Goal: Task Accomplishment & Management: Manage account settings

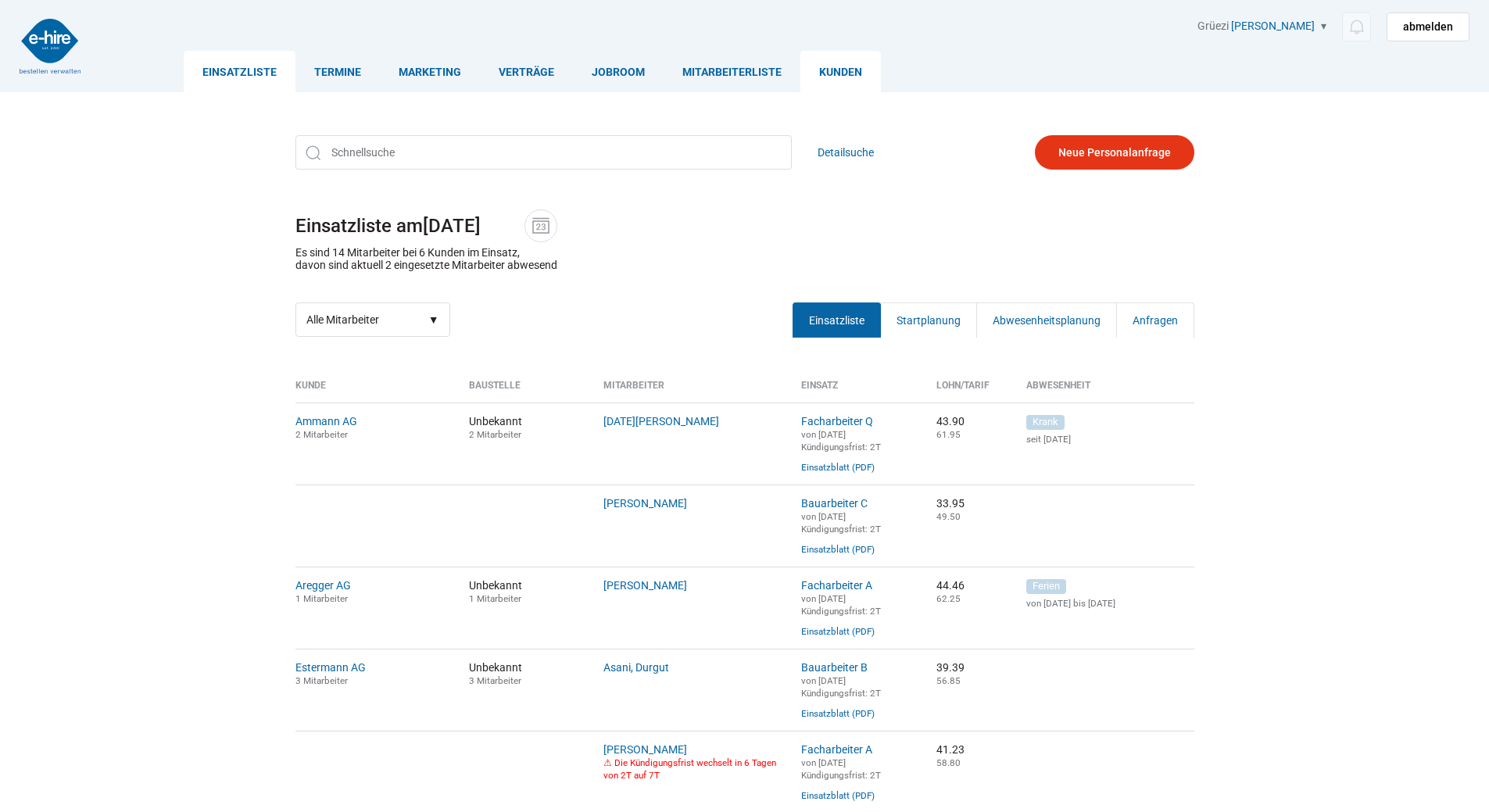
click at [851, 75] on link "Kunden" at bounding box center [841, 71] width 81 height 41
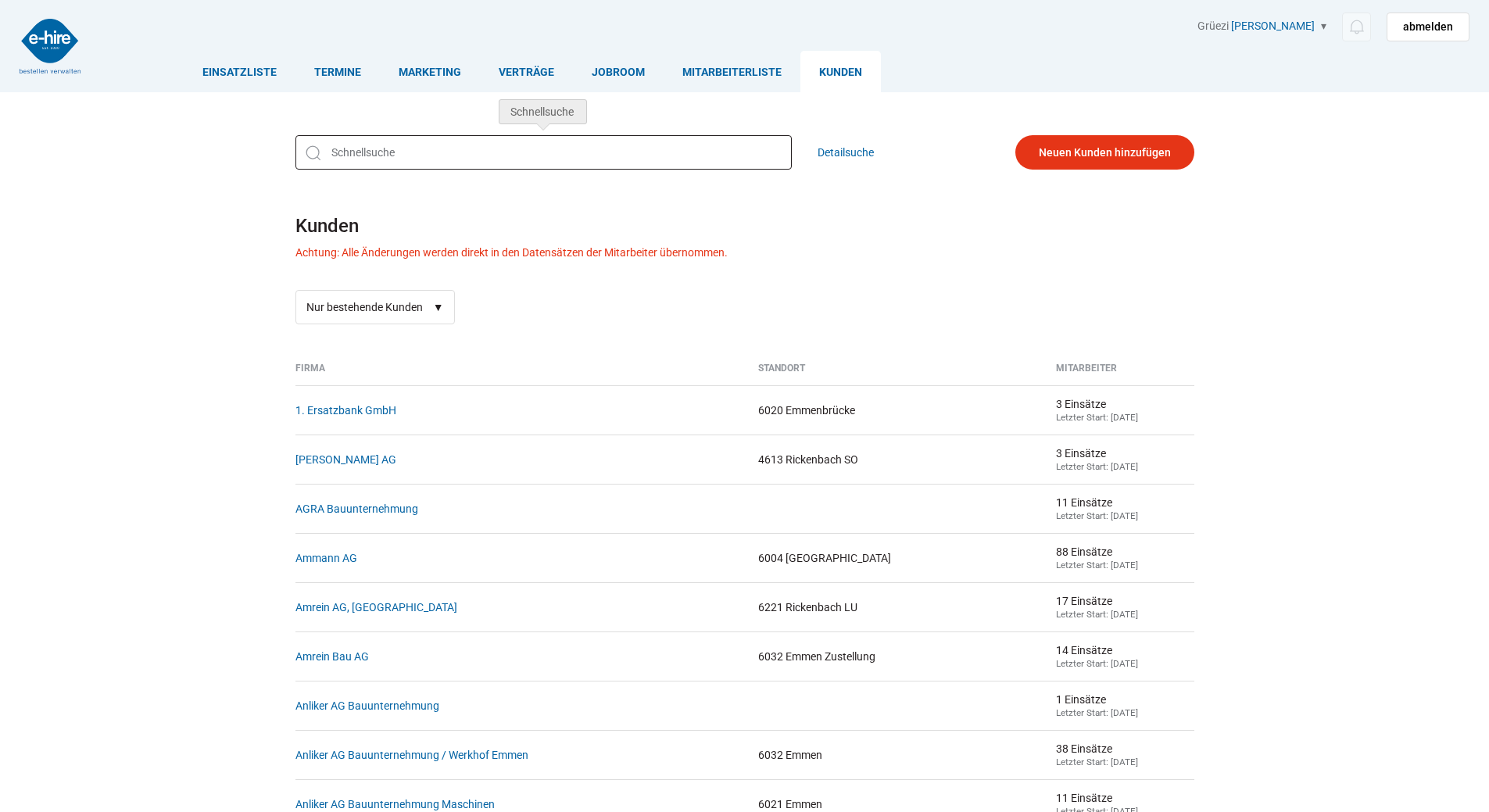
click at [337, 149] on input "text" at bounding box center [543, 153] width 496 height 35
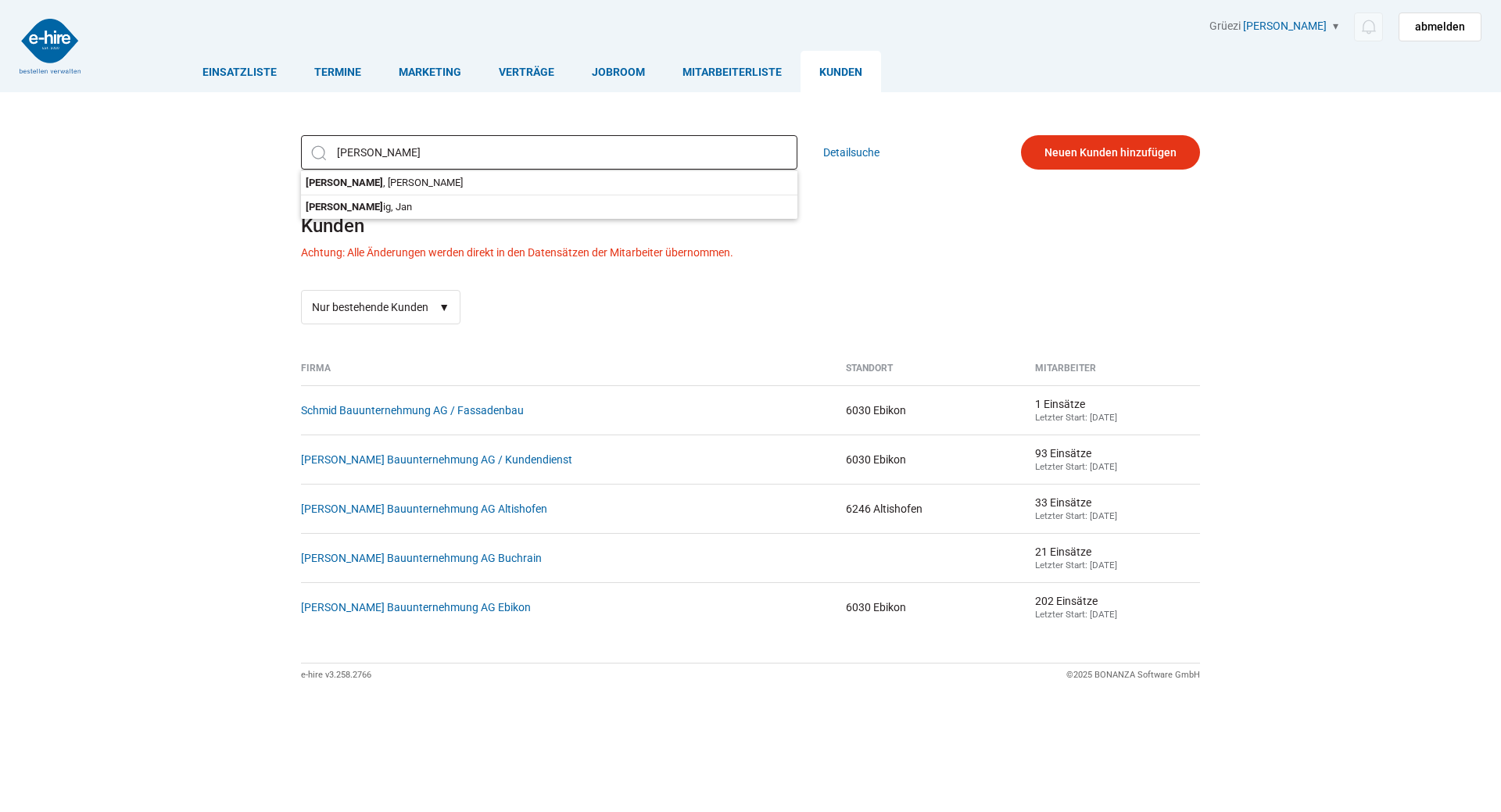
type input "schmid"
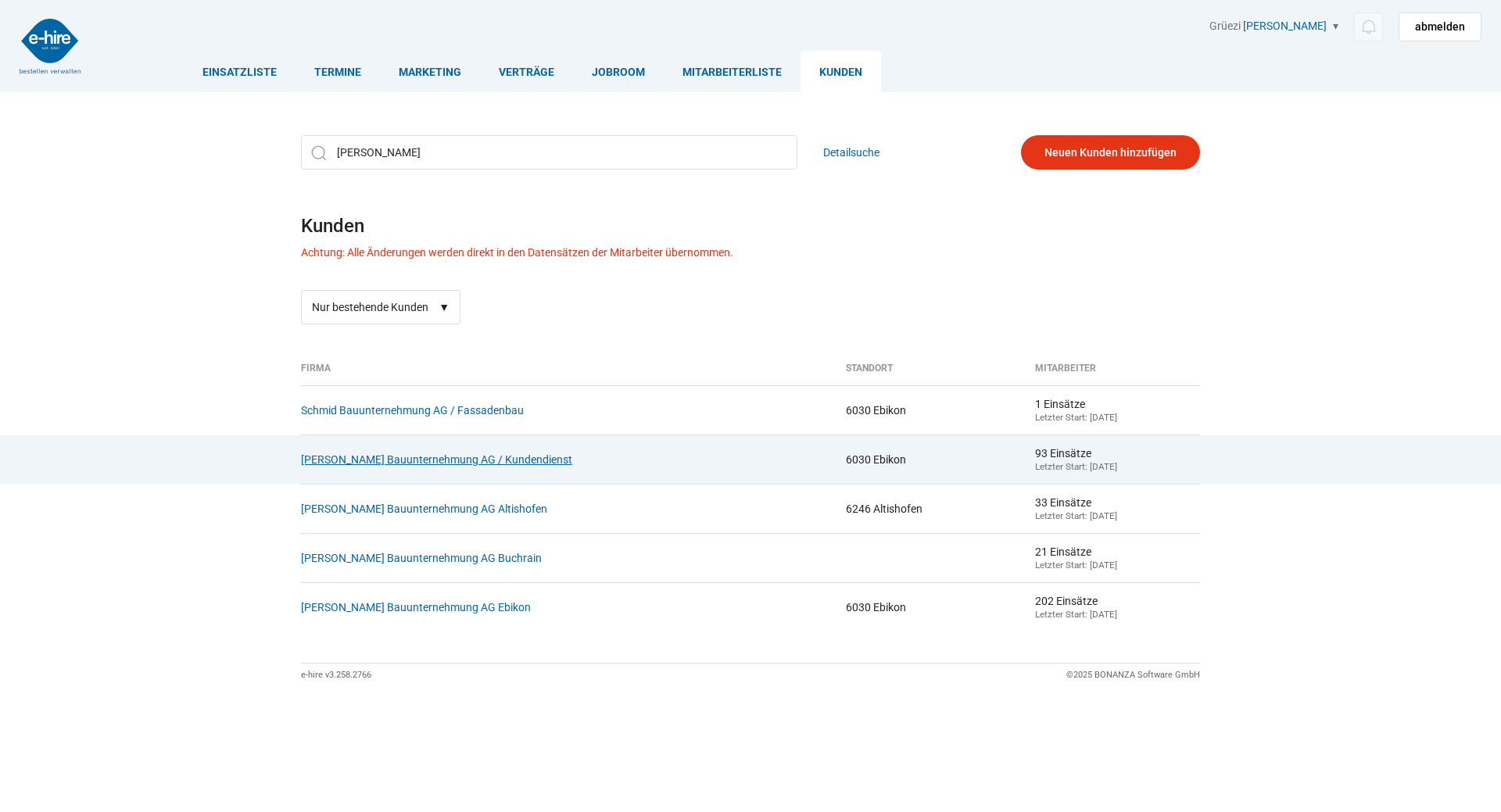
click at [442, 466] on link "[PERSON_NAME] Bauunternehmung AG / Kundendienst" at bounding box center [436, 459] width 271 height 12
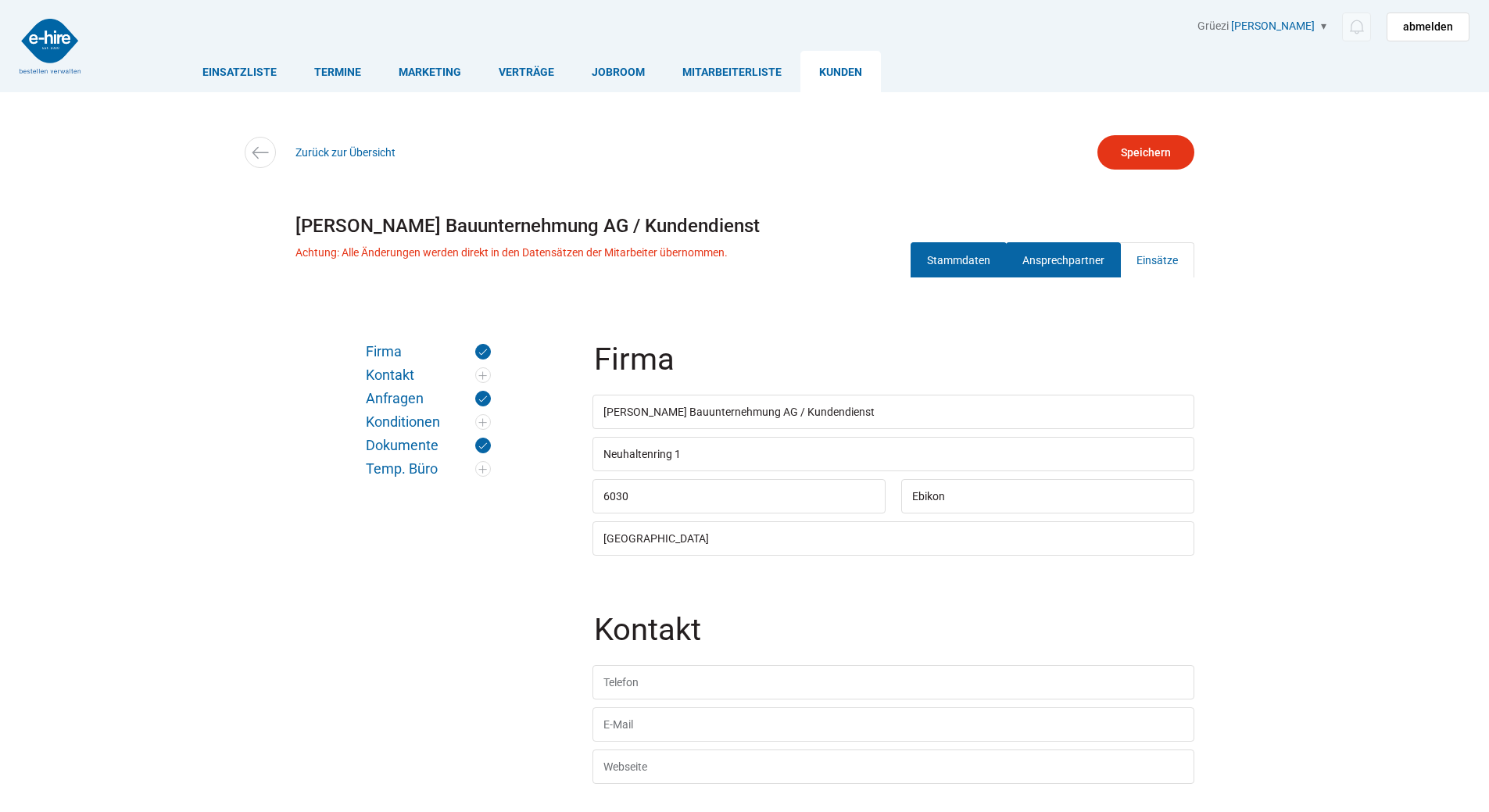
click at [1084, 254] on link "Ansprechpartner" at bounding box center [1064, 259] width 115 height 36
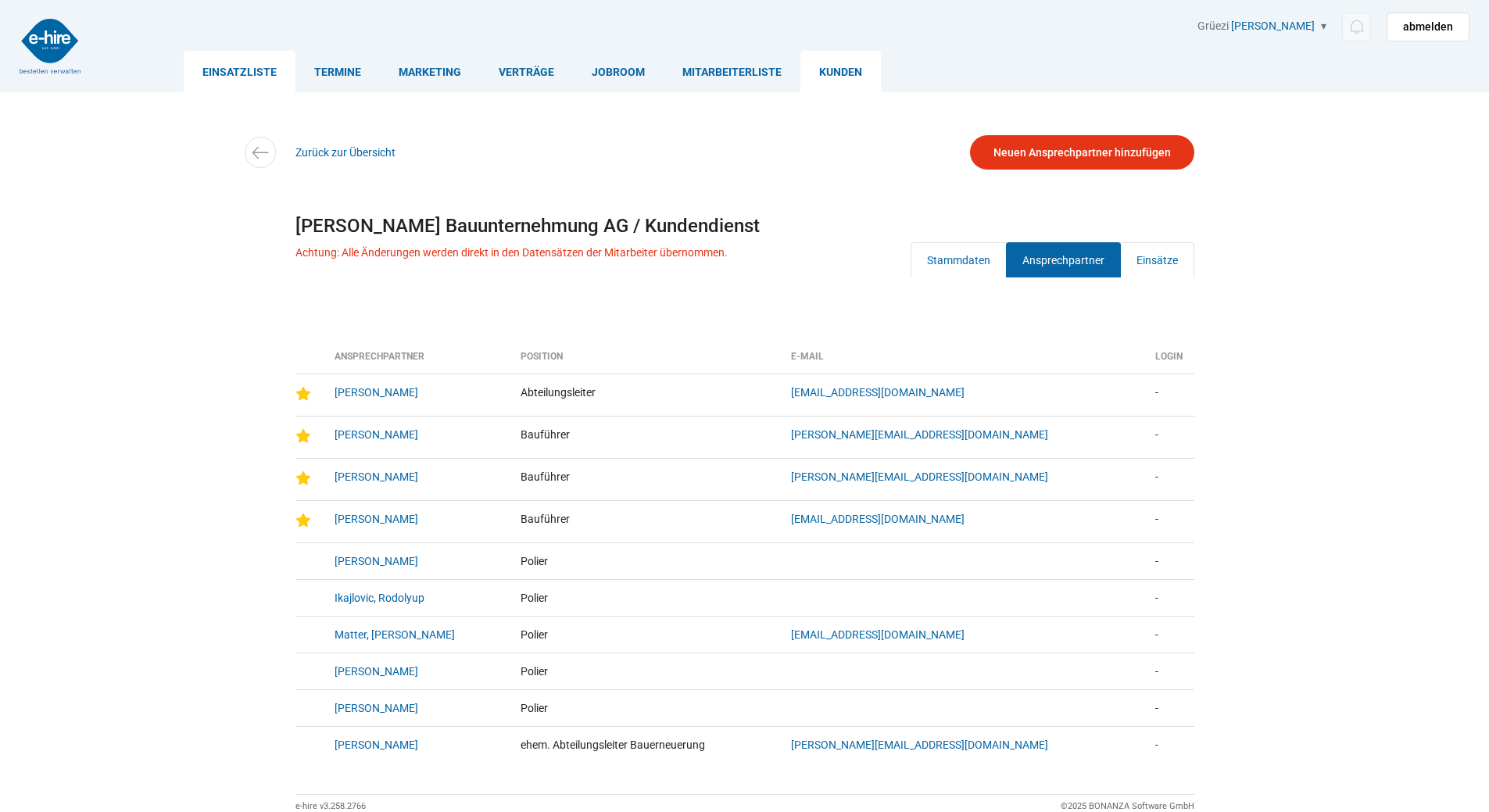
click at [215, 58] on link "Einsatzliste" at bounding box center [239, 71] width 112 height 41
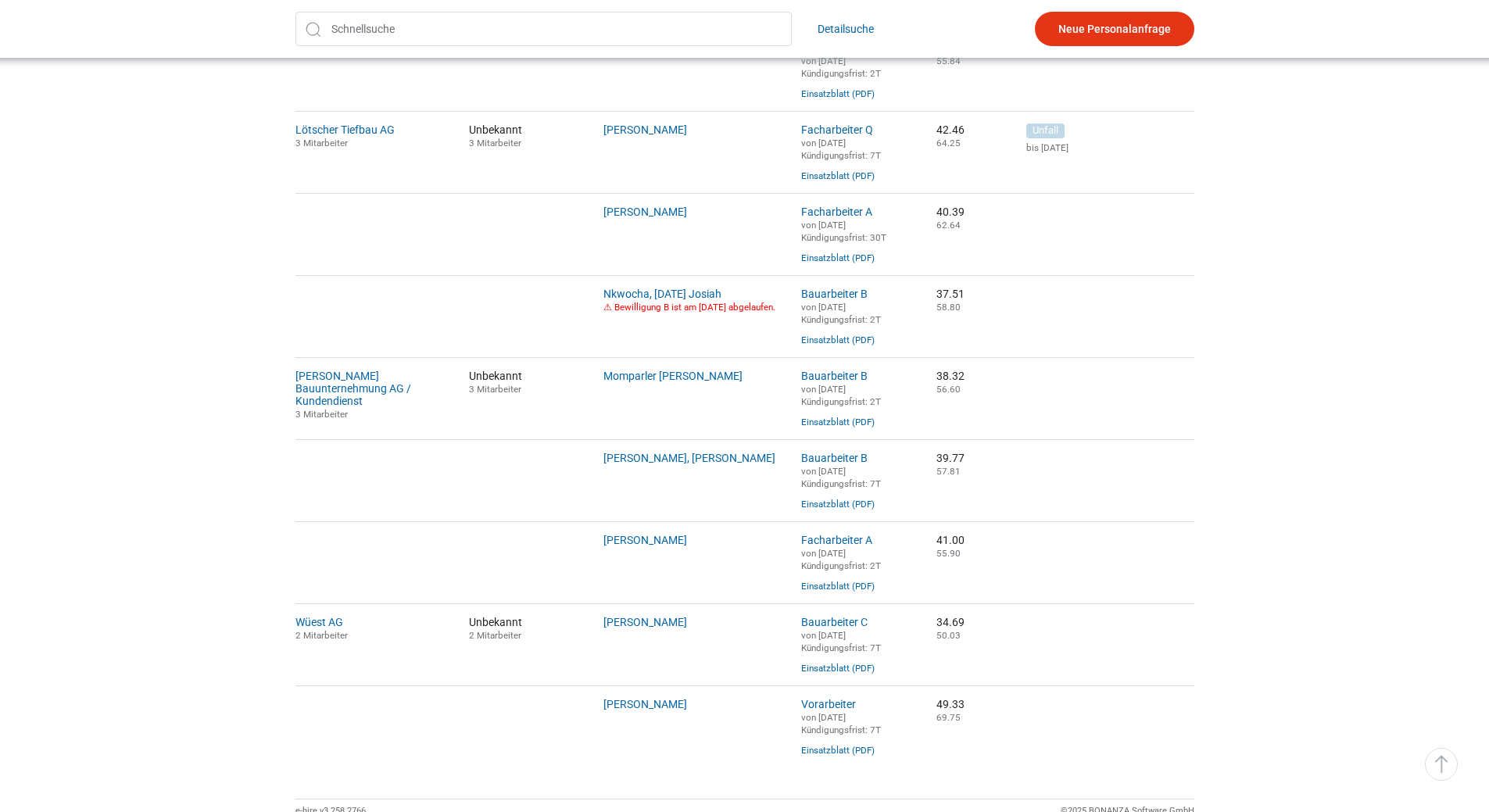
scroll to position [860, 0]
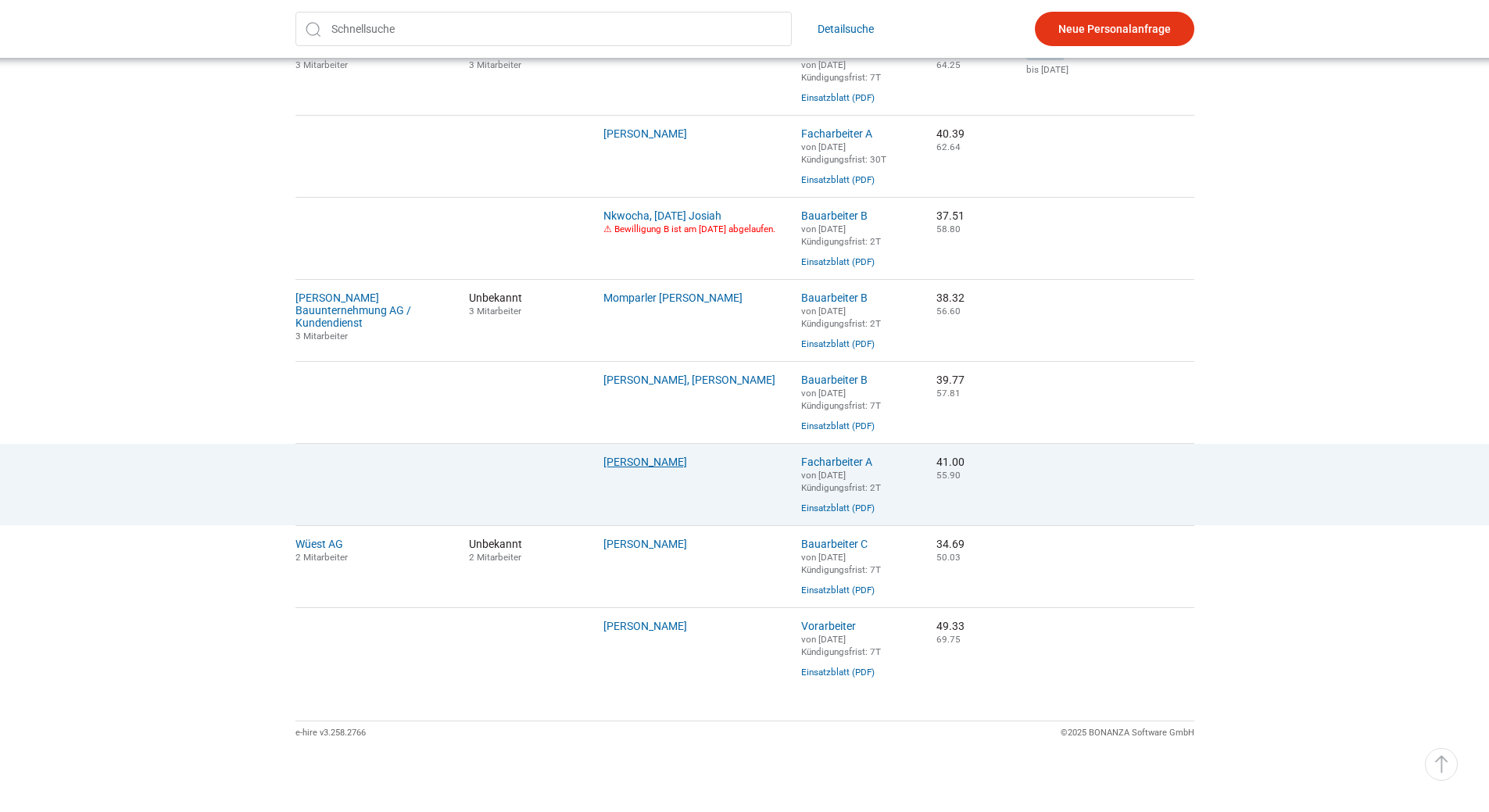
click at [630, 468] on link "Rexha, Artur" at bounding box center [645, 461] width 84 height 12
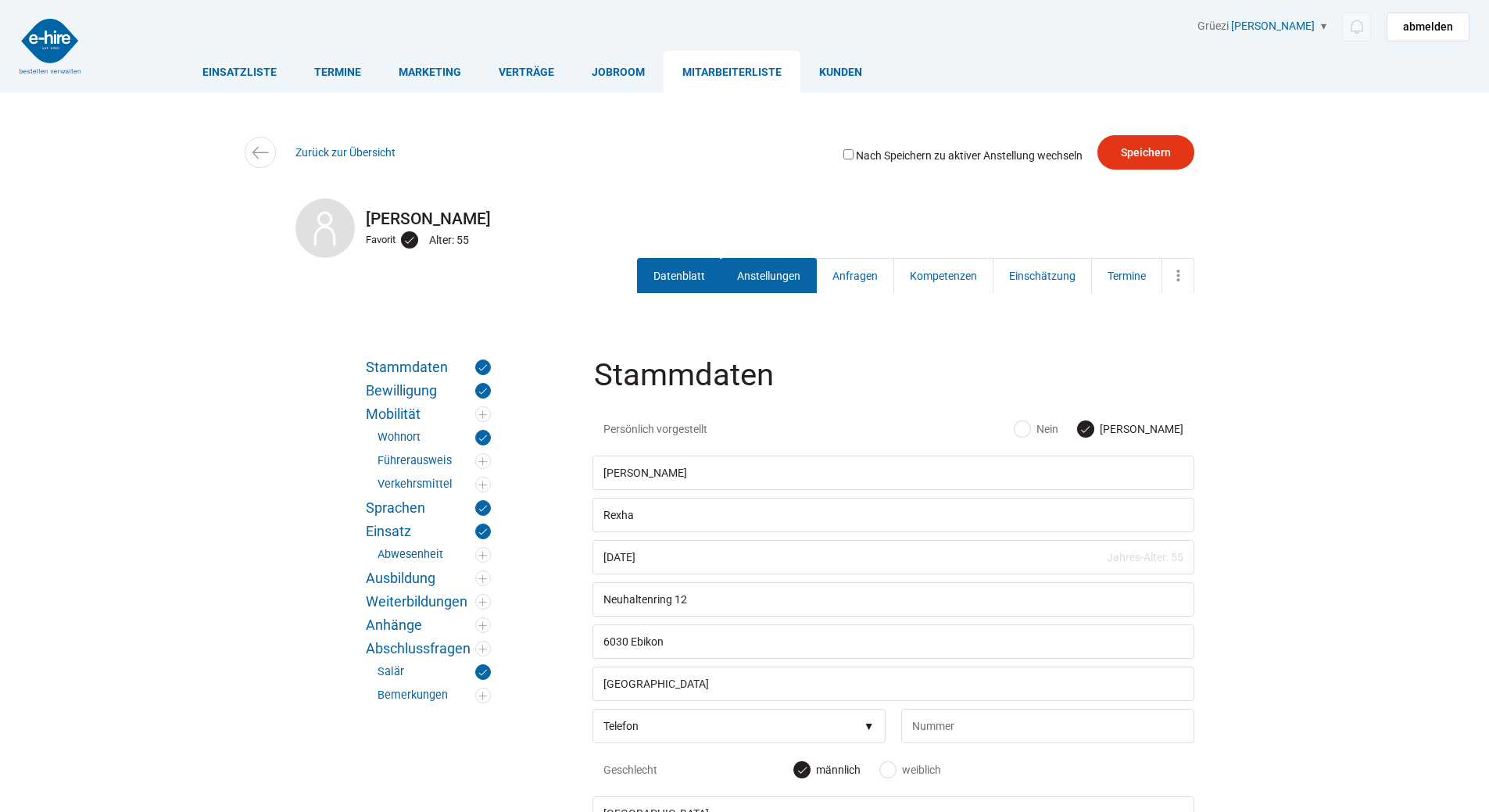
click at [763, 282] on link "Anstellungen" at bounding box center [769, 275] width 96 height 36
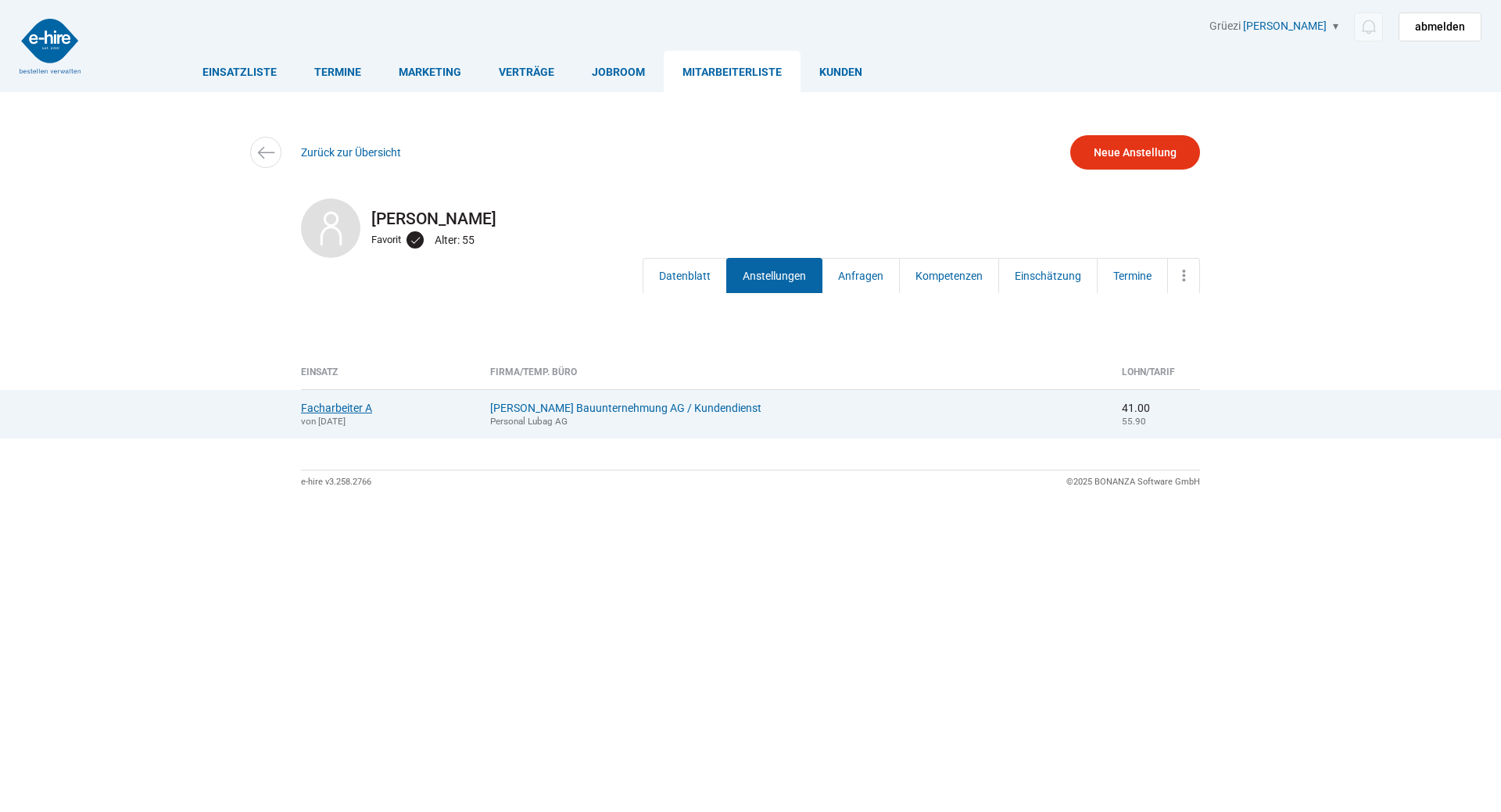
click at [332, 413] on link "Facharbeiter A" at bounding box center [336, 407] width 71 height 12
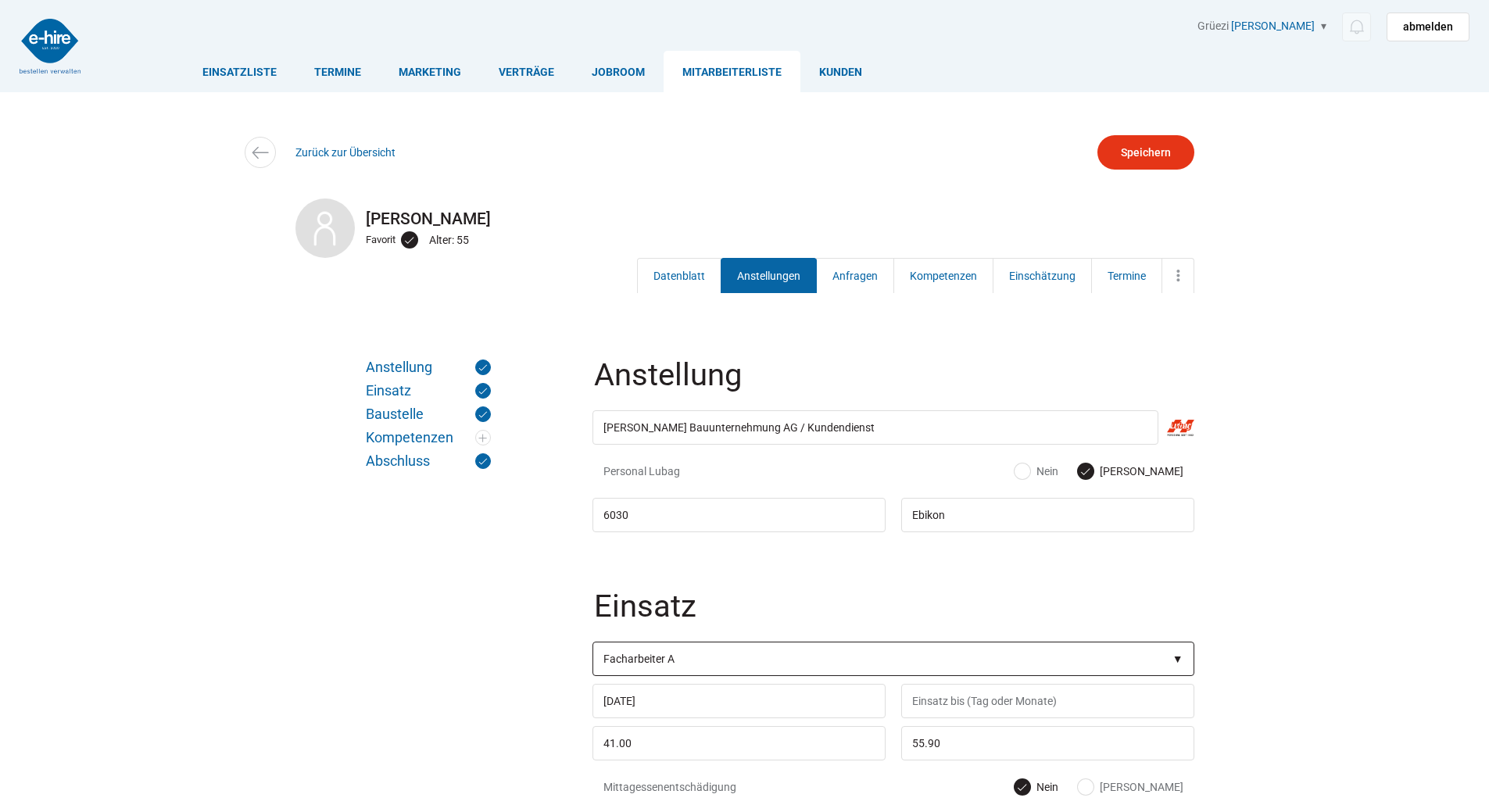
click at [703, 667] on select"] "Position Bauarbeiter C Bauarbeiter B Facharbeiter A Facharbeiter Q Vorarbeiter …" at bounding box center [894, 659] width 602 height 35
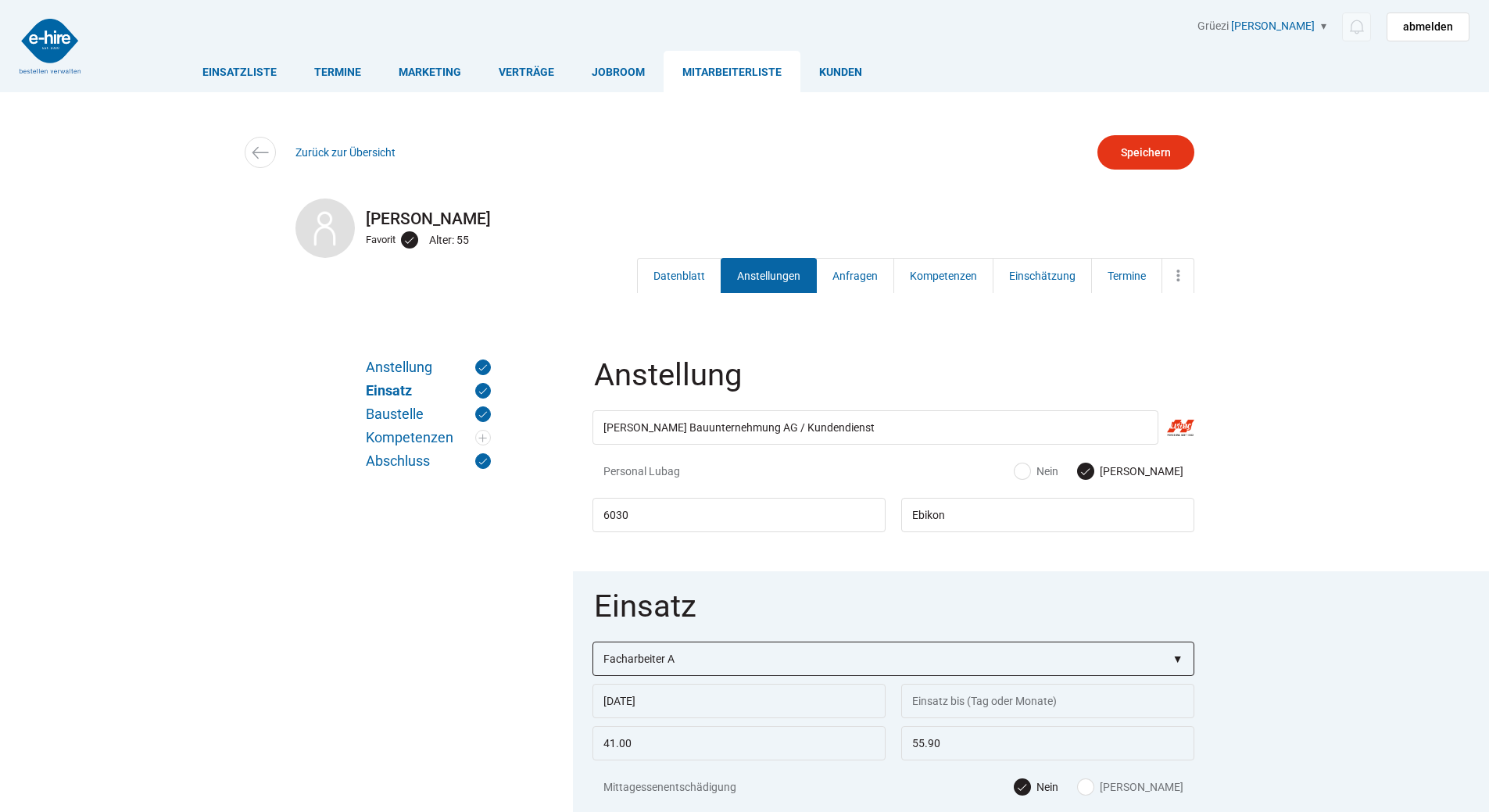
select select"] "Bauarbeiter B"
click at [593, 643] on select"] "Position Bauarbeiter C Bauarbeiter B Facharbeiter A Facharbeiter Q Vorarbeiter …" at bounding box center [894, 659] width 602 height 35
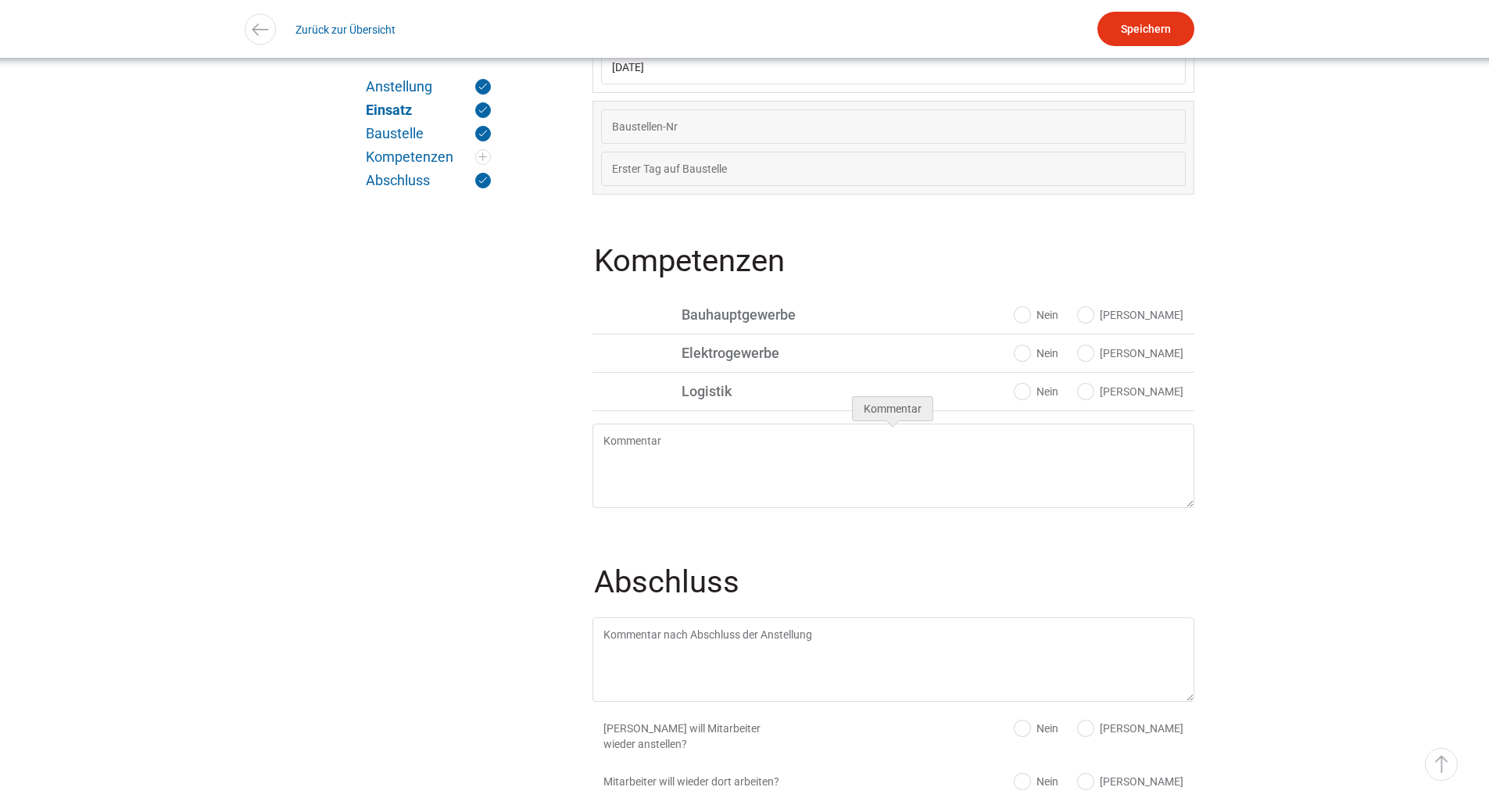
scroll to position [1411, 0]
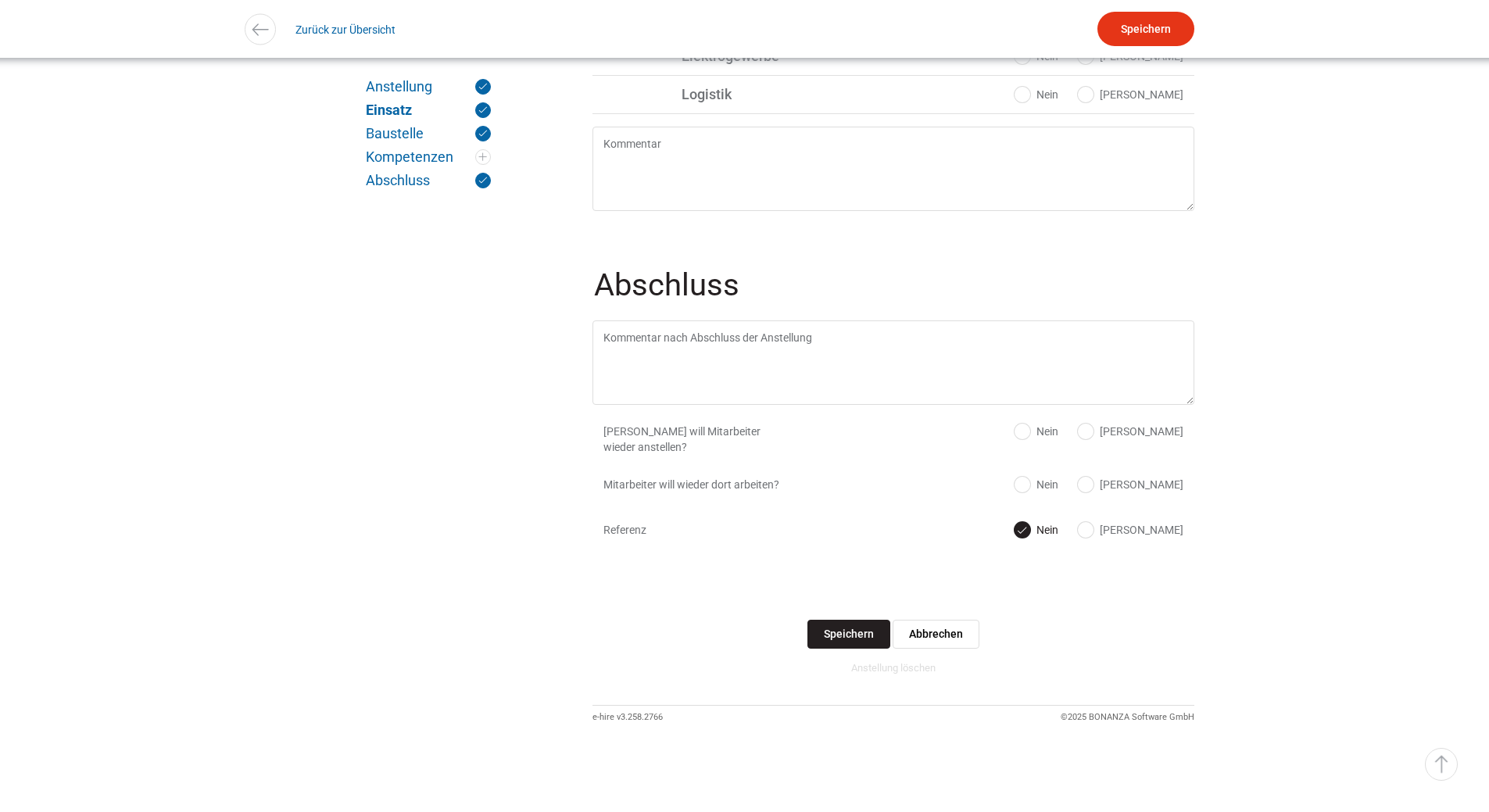
click at [815, 629] on input "Speichern" at bounding box center [849, 634] width 83 height 29
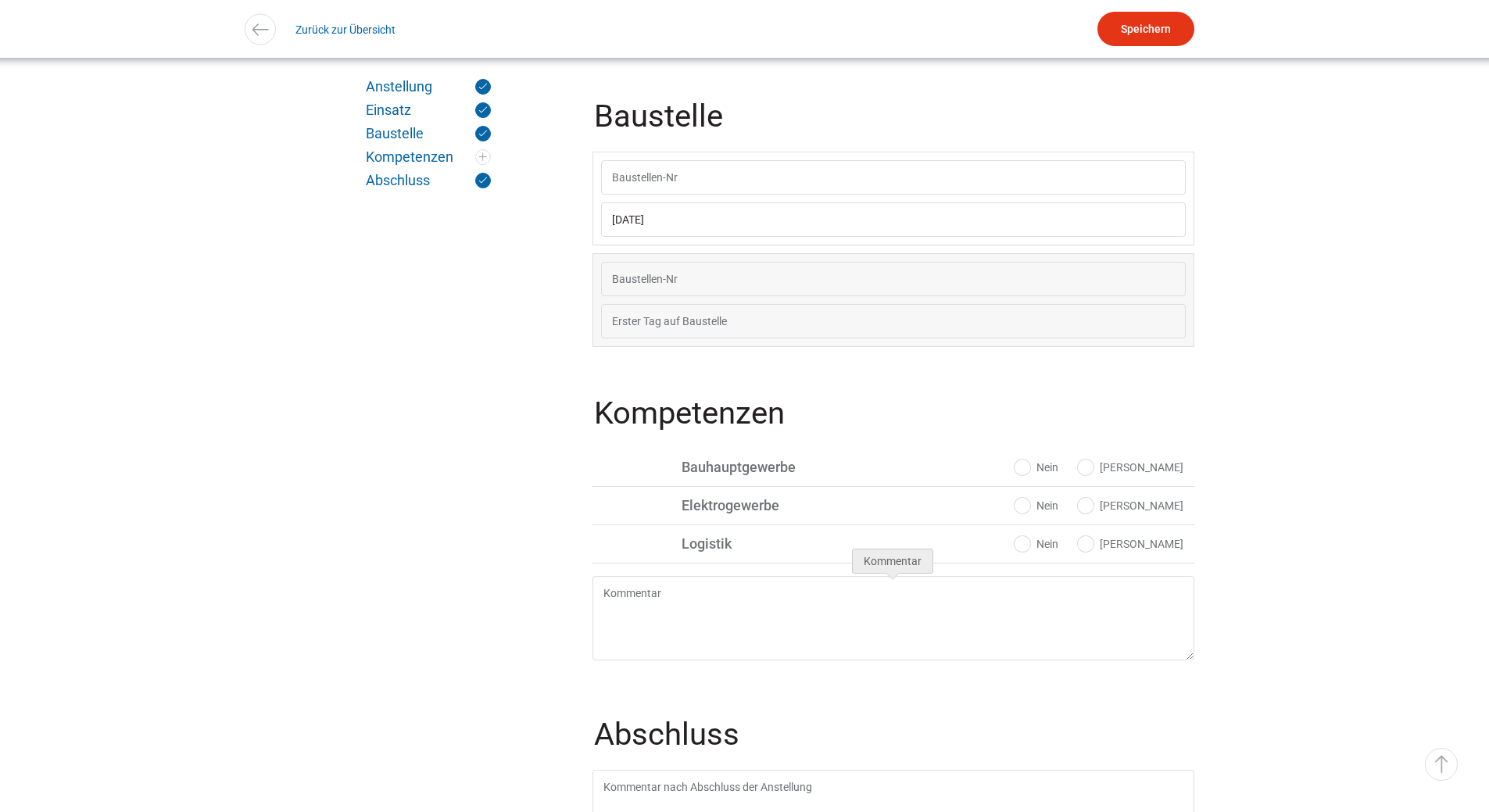
scroll to position [864, 0]
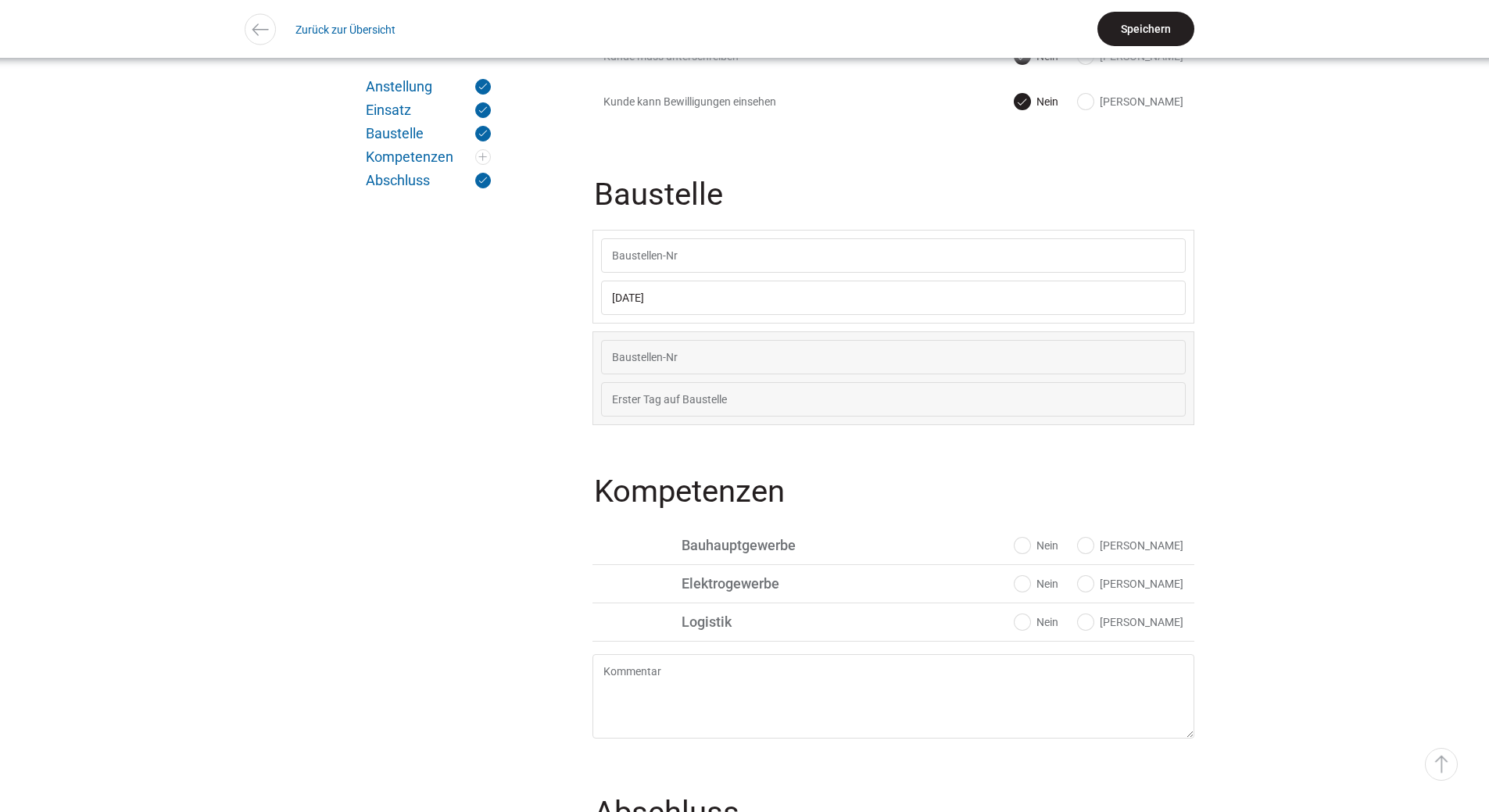
click at [1137, 24] on input "Speichern" at bounding box center [1146, 29] width 97 height 35
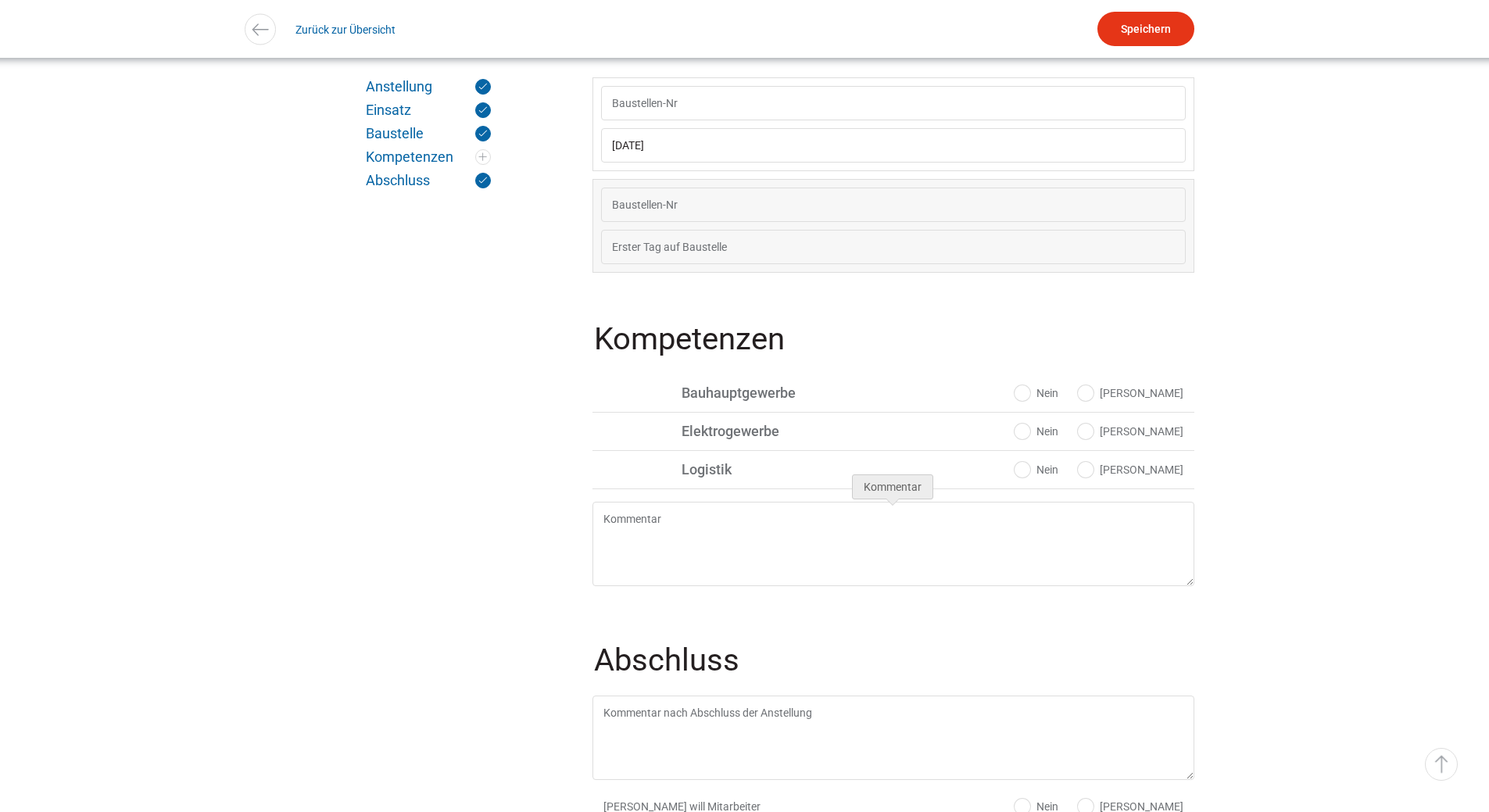
scroll to position [1411, 0]
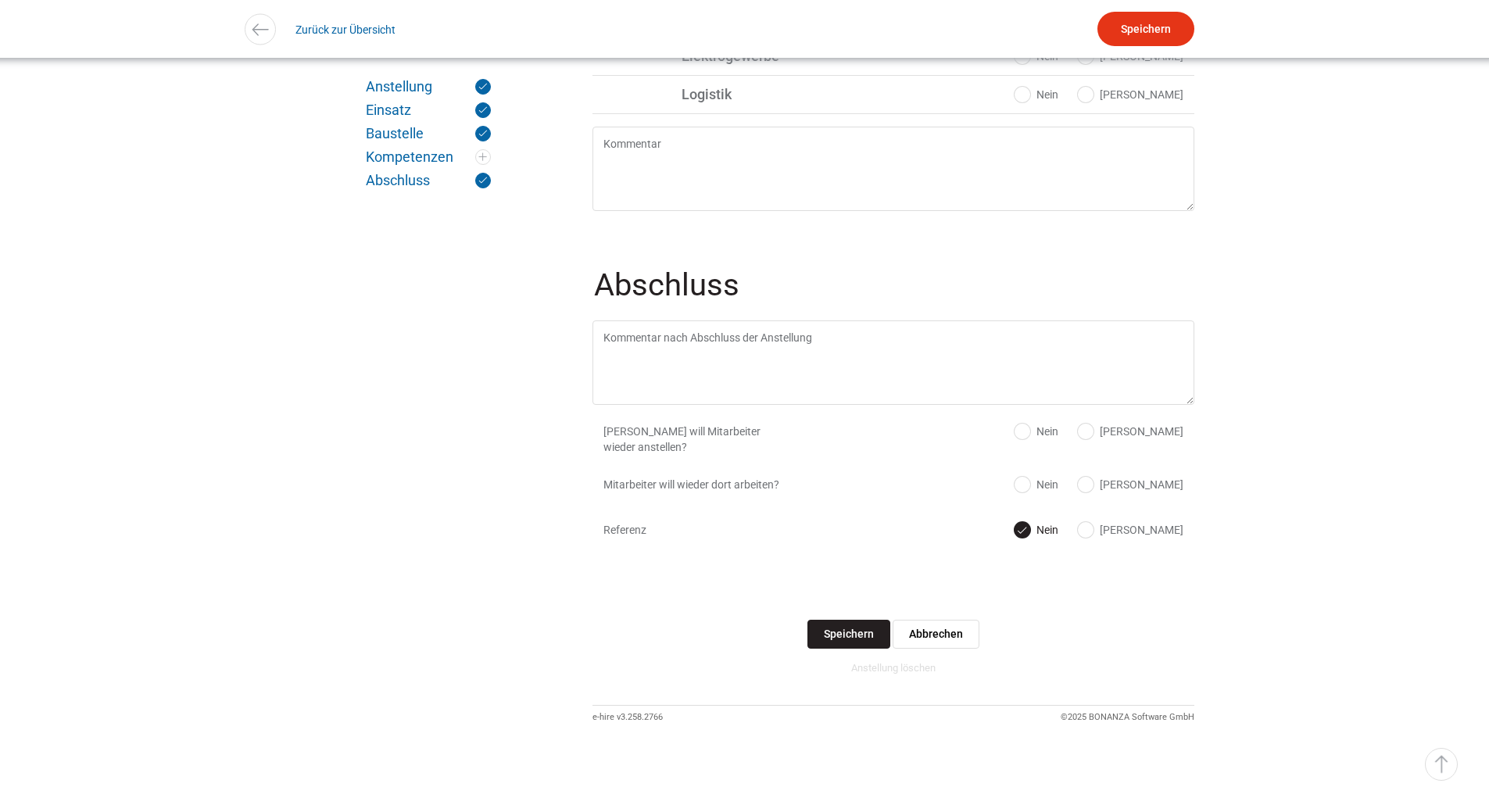
click at [844, 636] on input "Speichern" at bounding box center [849, 634] width 83 height 29
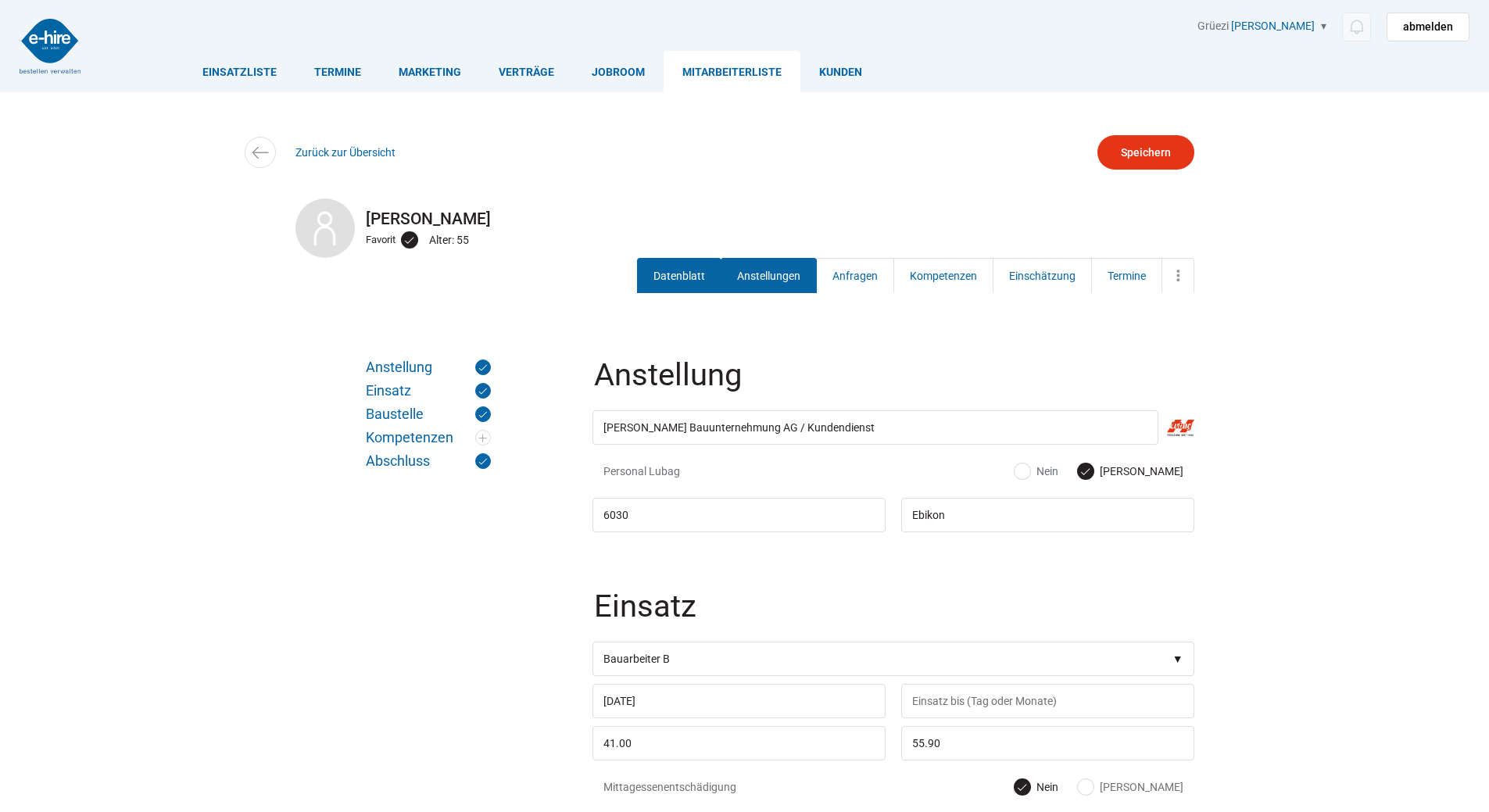
click at [664, 274] on link "Datenblatt" at bounding box center [680, 275] width 85 height 36
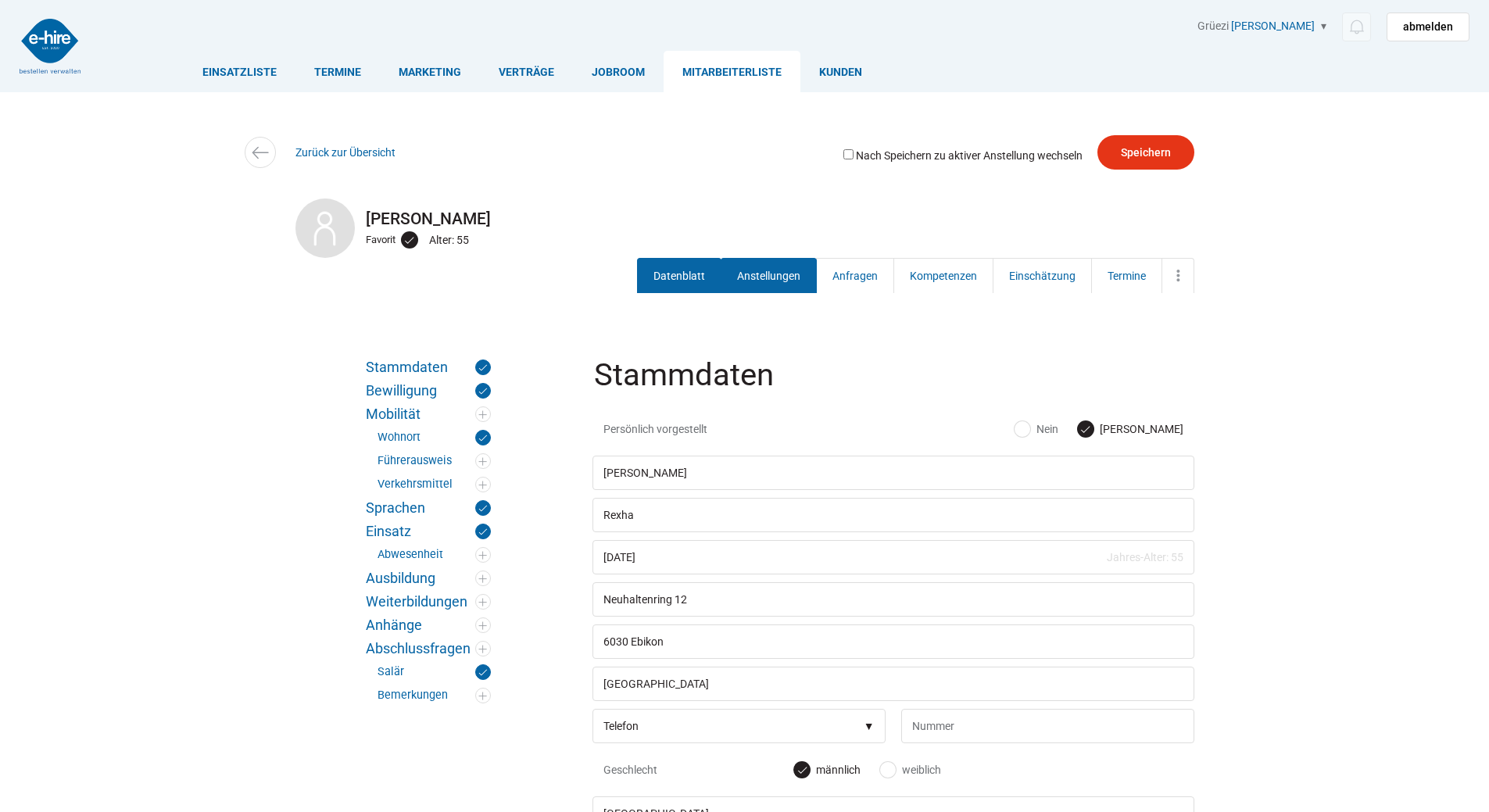
click at [751, 283] on link "Anstellungen" at bounding box center [769, 275] width 96 height 36
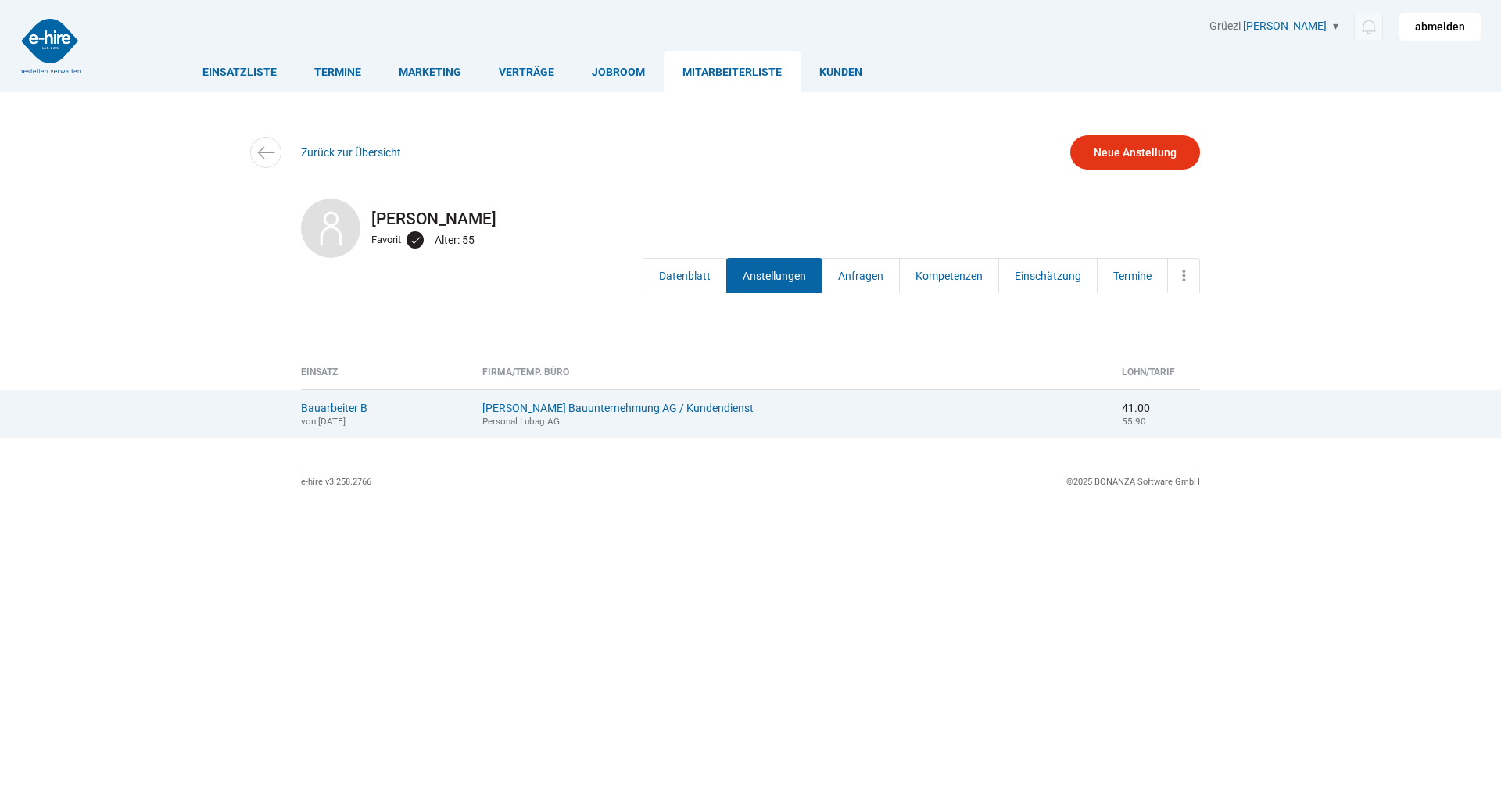
click at [314, 408] on link "Bauarbeiter B" at bounding box center [333, 407] width 66 height 12
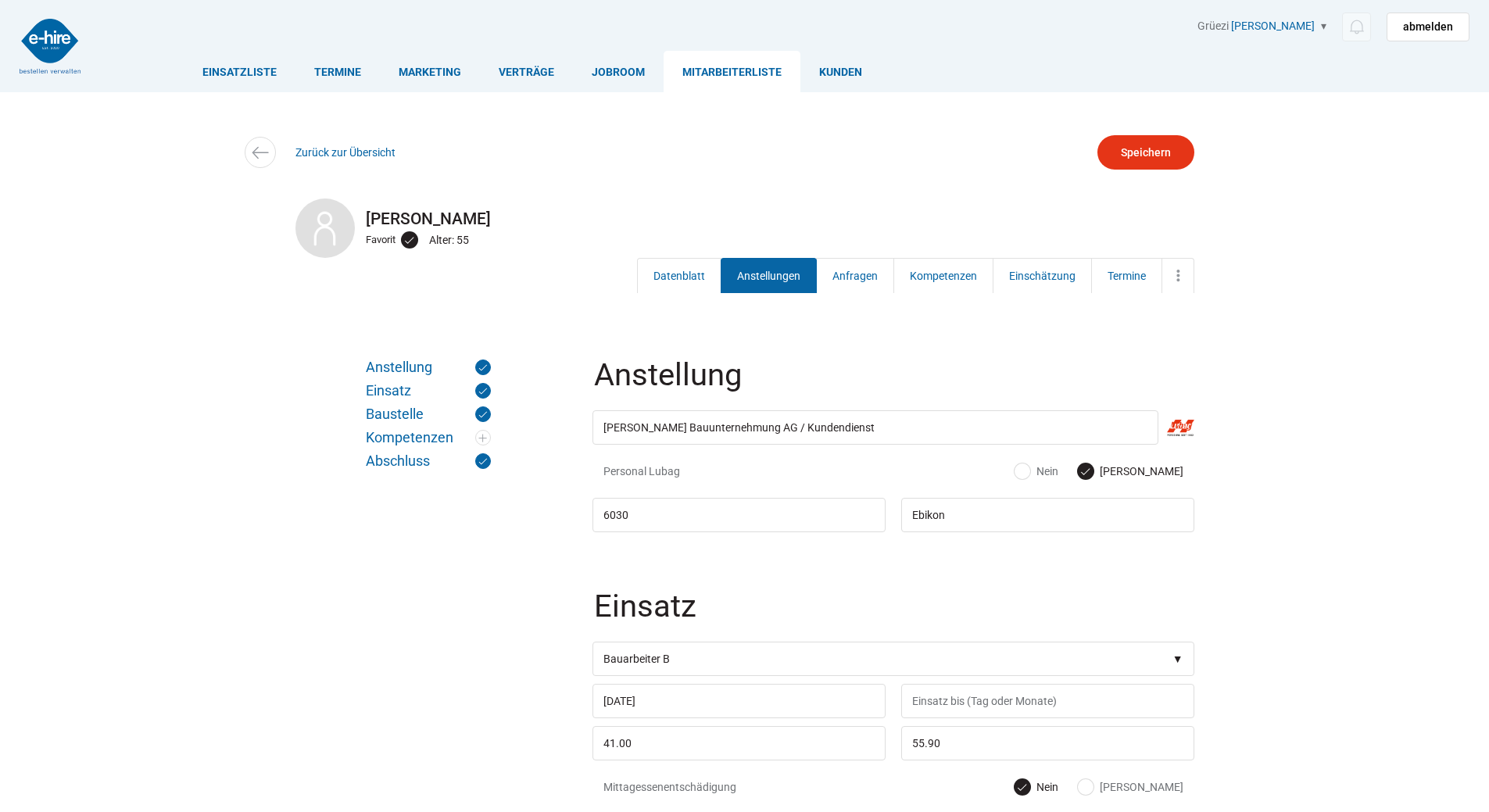
scroll to position [469, 0]
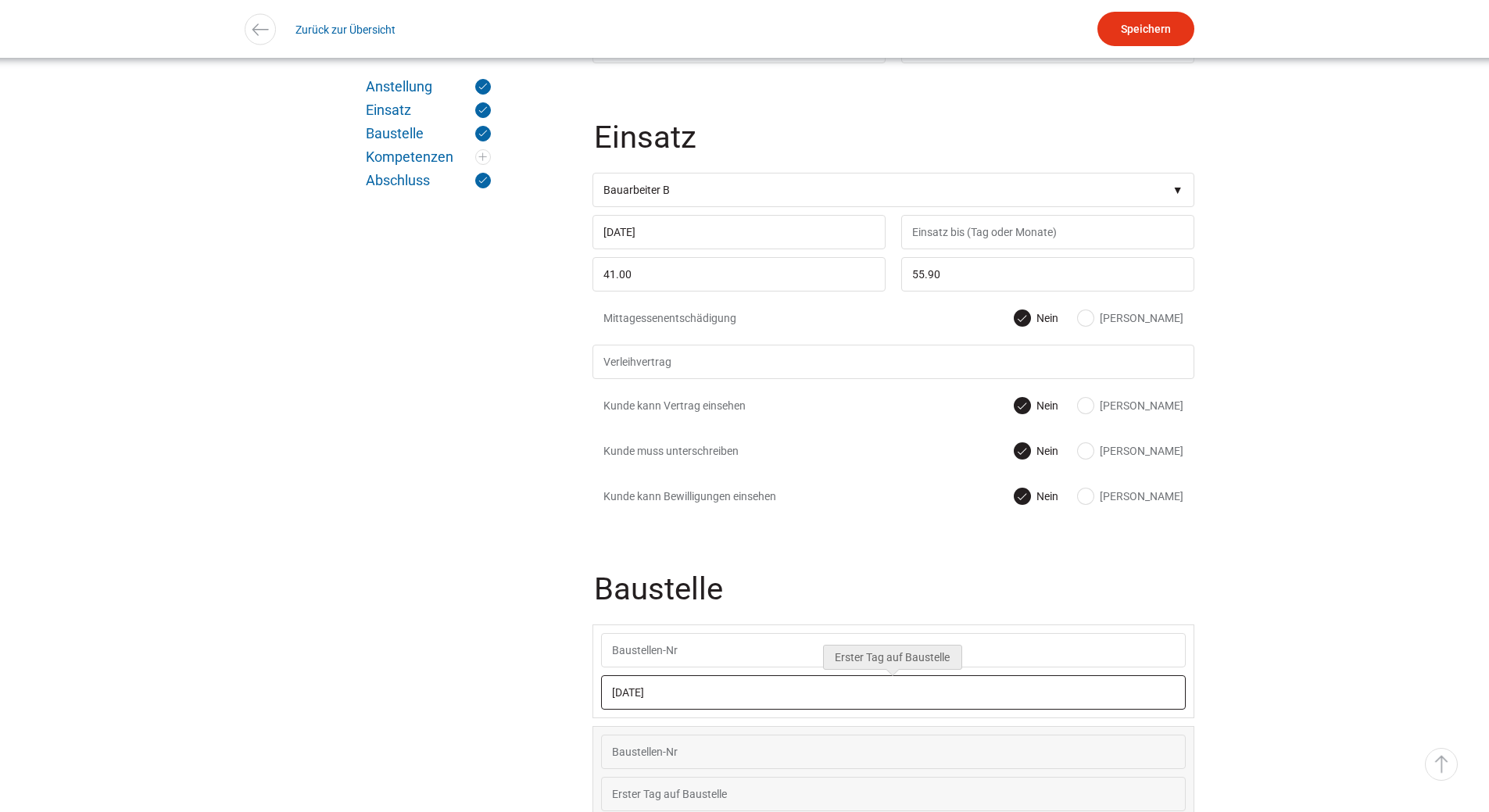
click at [729, 699] on input "[DATE]" at bounding box center [893, 693] width 584 height 35
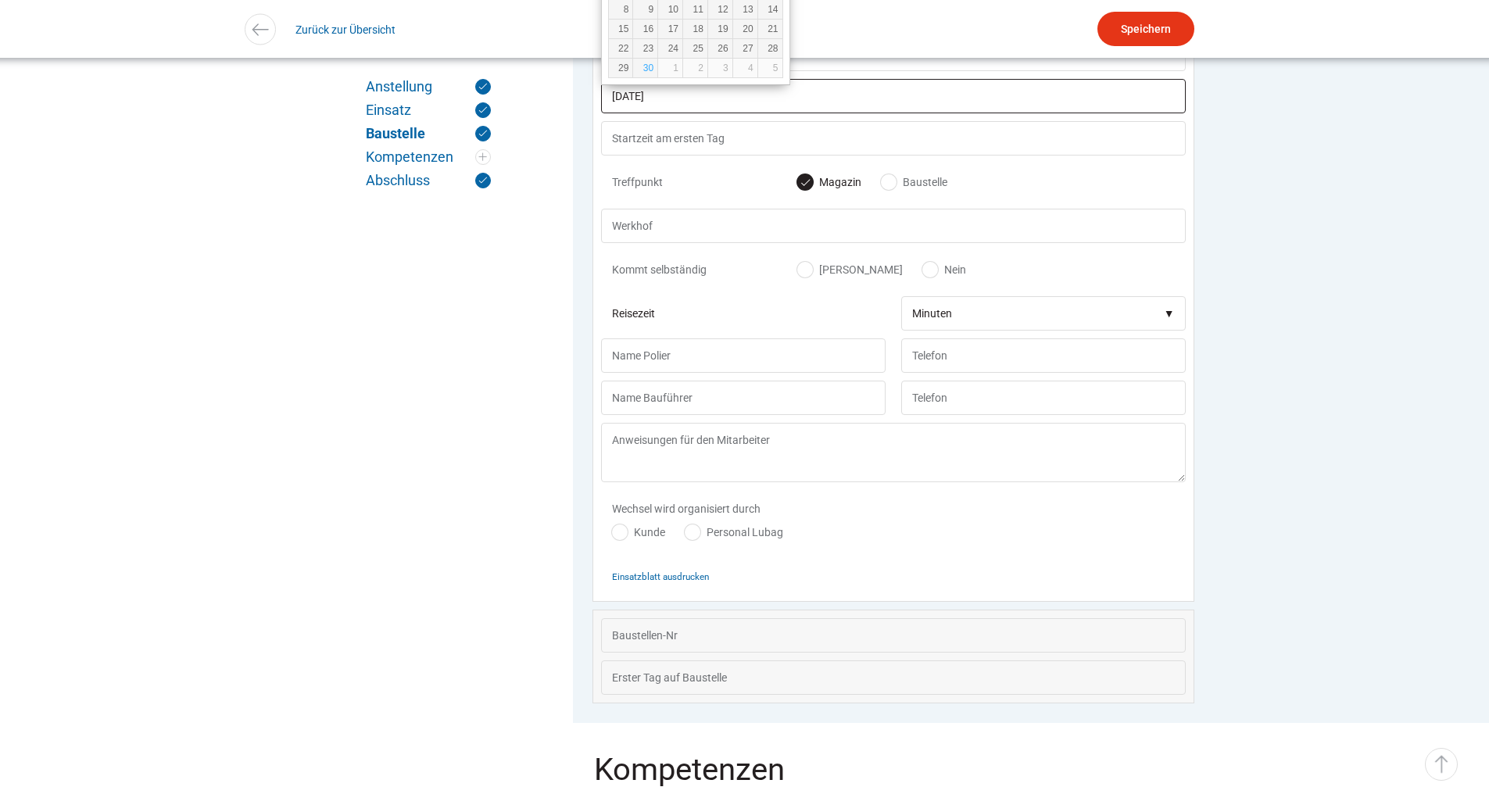
scroll to position [1091, 0]
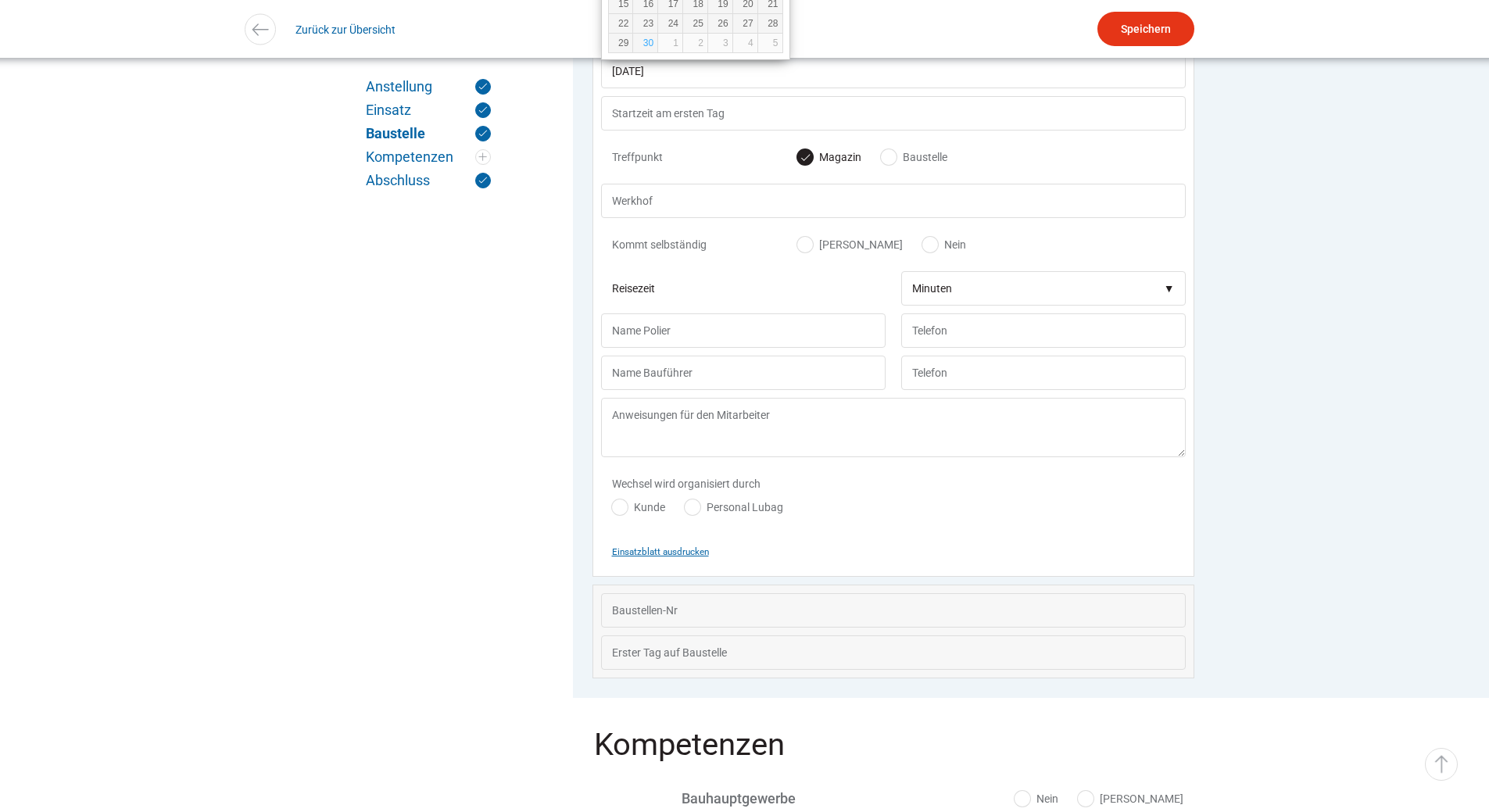
click at [683, 557] on small "Einsatzblatt ausdrucken" at bounding box center [660, 552] width 97 height 11
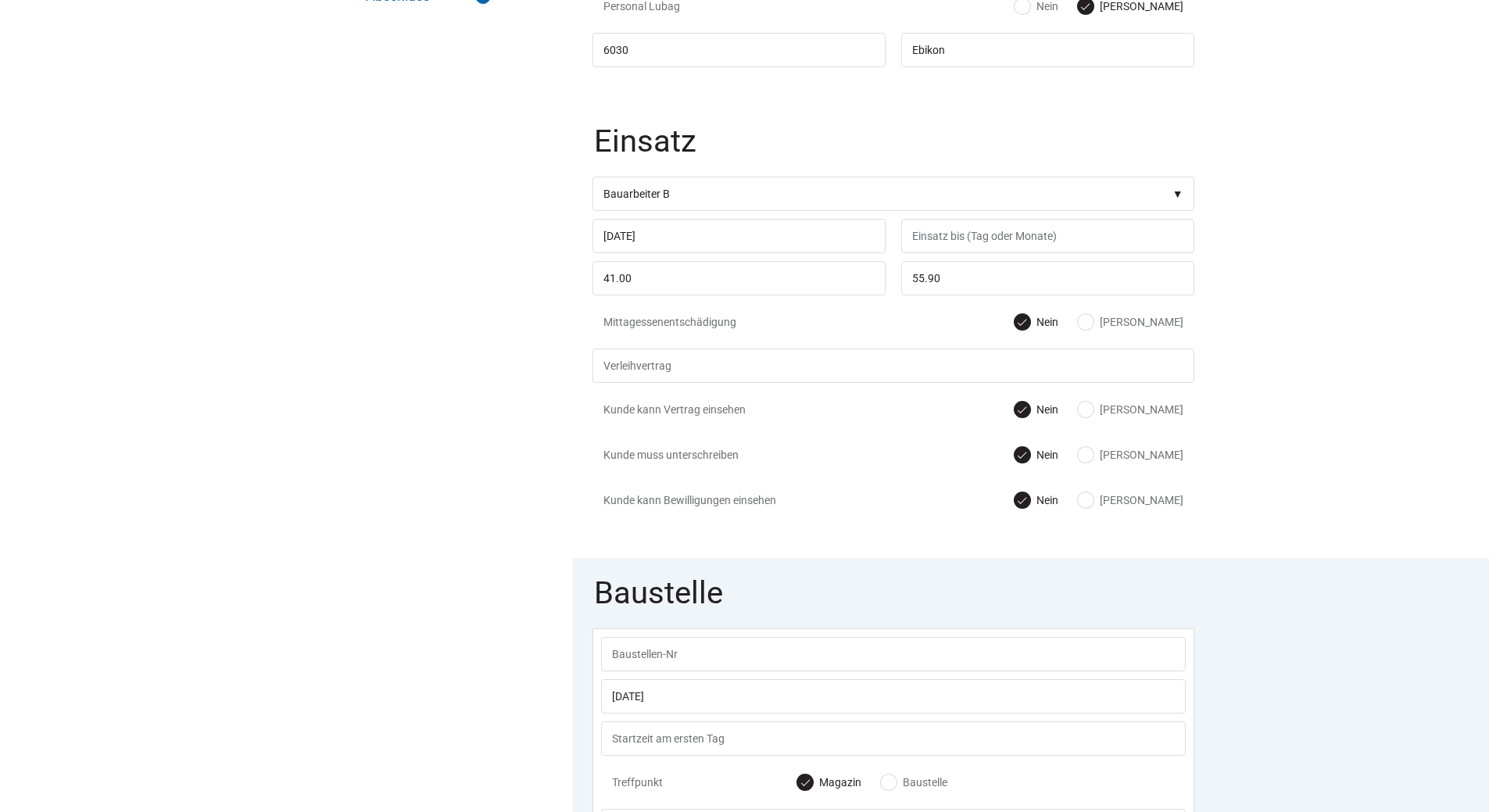
scroll to position [0, 0]
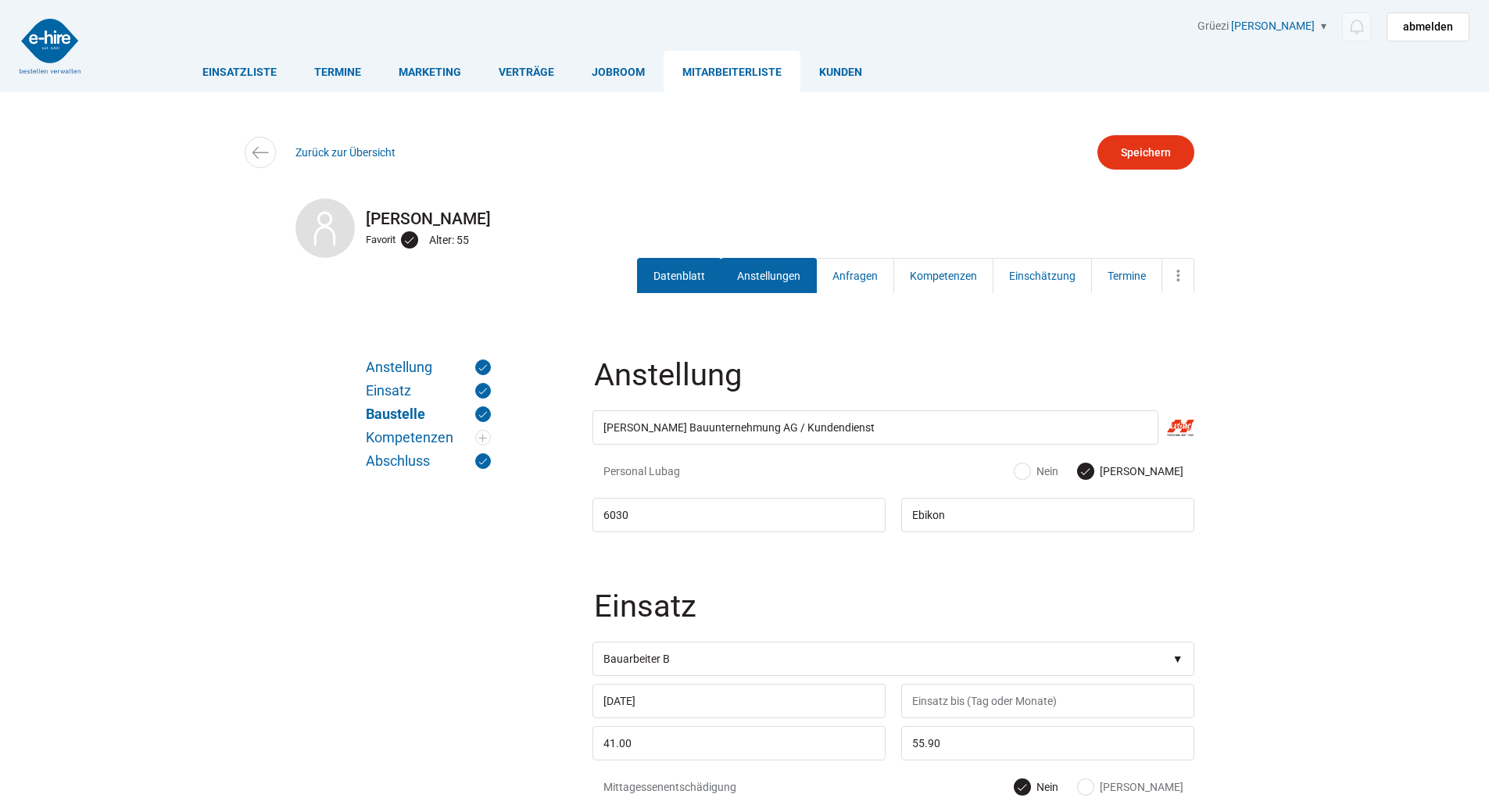
click at [679, 273] on link "Datenblatt" at bounding box center [680, 275] width 85 height 36
